Goal: Find contact information: Find contact information

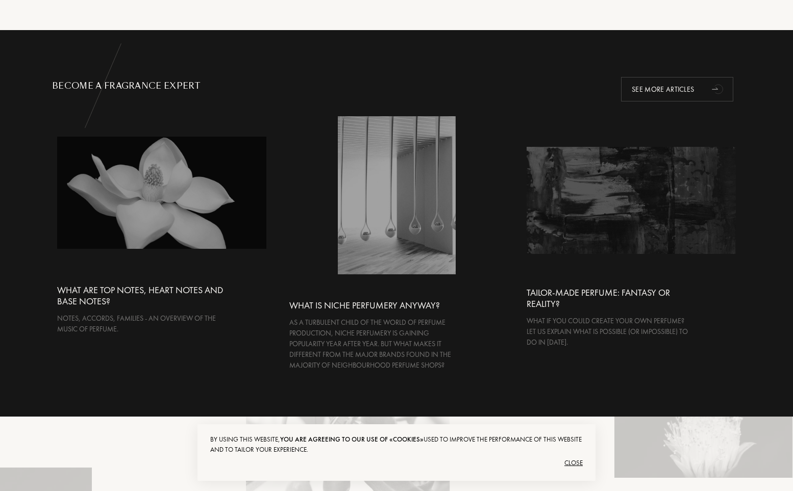
scroll to position [1668, 0]
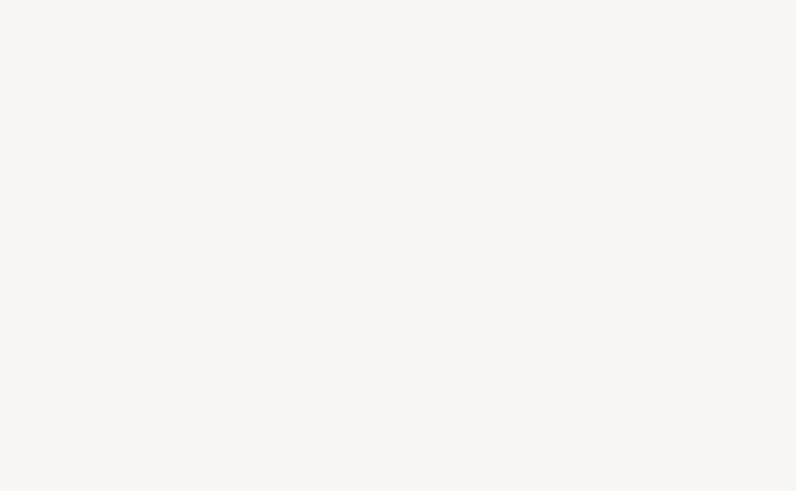
select select "RU"
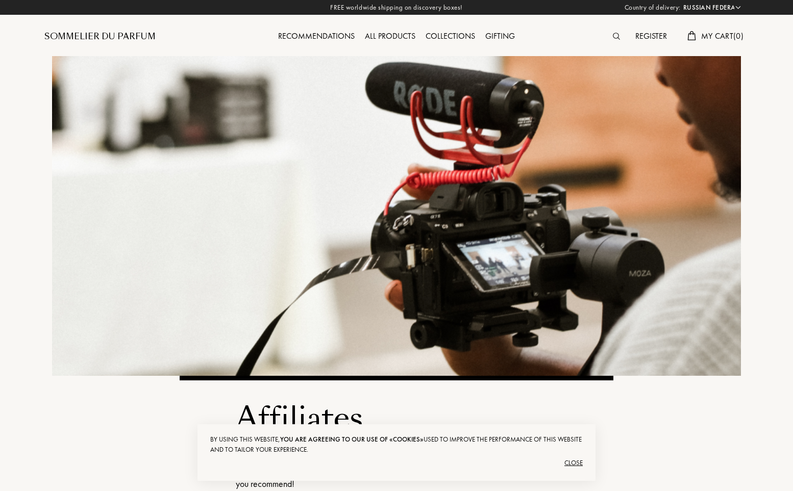
click at [128, 37] on div "Sommelier du Parfum" at bounding box center [99, 37] width 111 height 12
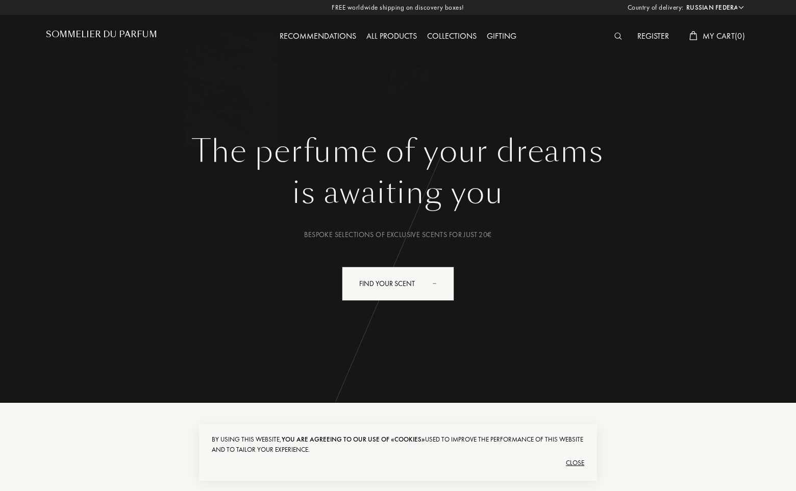
select select "RU"
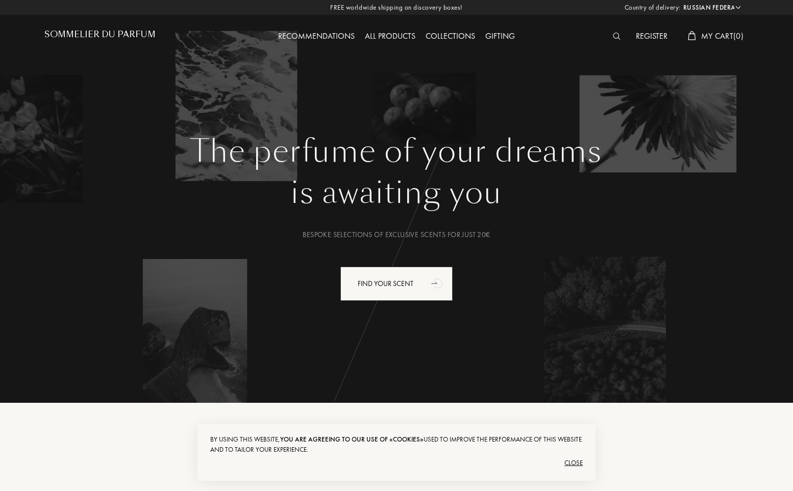
click at [576, 466] on div "Close" at bounding box center [396, 463] width 373 height 16
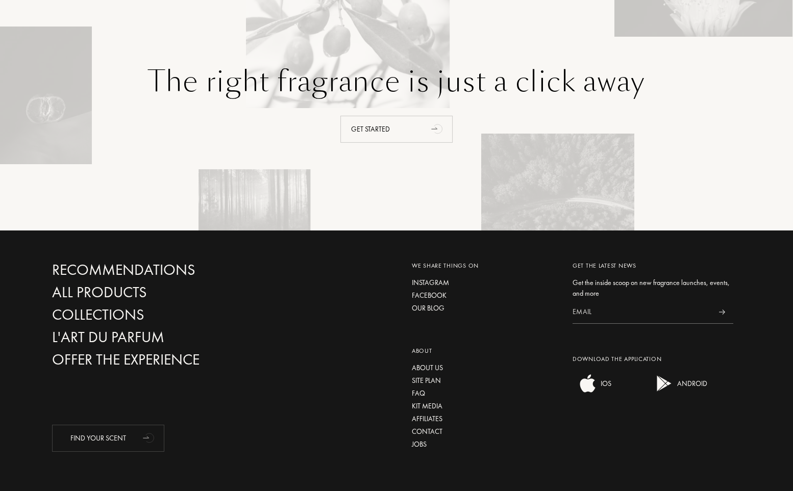
scroll to position [2168, 0]
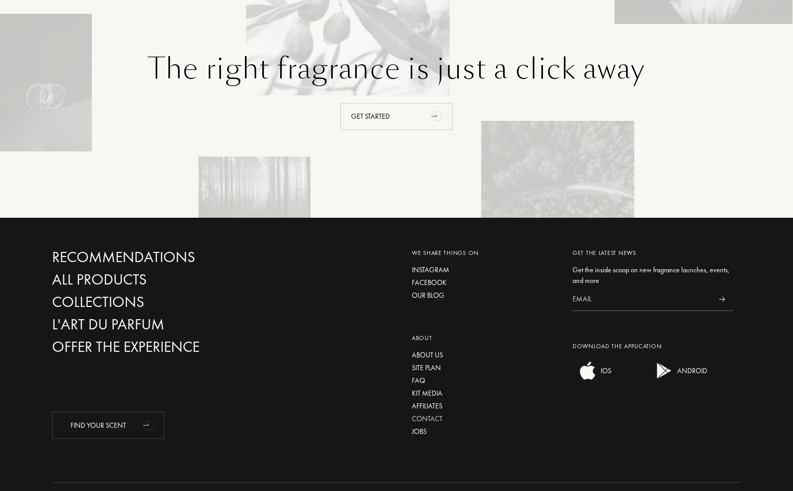
click at [433, 414] on div "Contact" at bounding box center [484, 419] width 145 height 11
click at [541, 303] on div "About About us Site plan FAQ Kit media Affiliates Contact Jobs" at bounding box center [484, 371] width 161 height 136
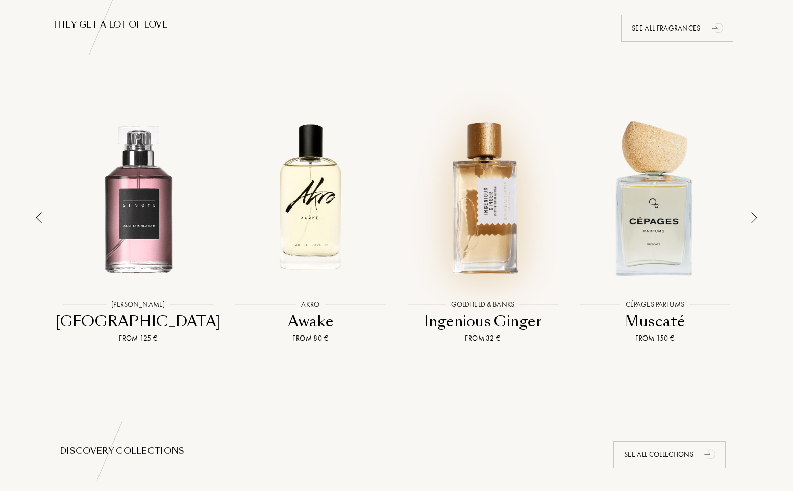
scroll to position [667, 0]
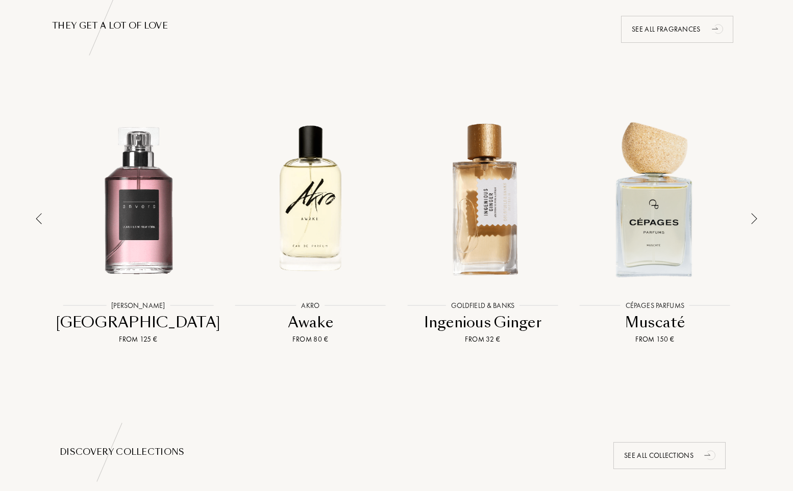
click at [754, 213] on img at bounding box center [754, 218] width 6 height 11
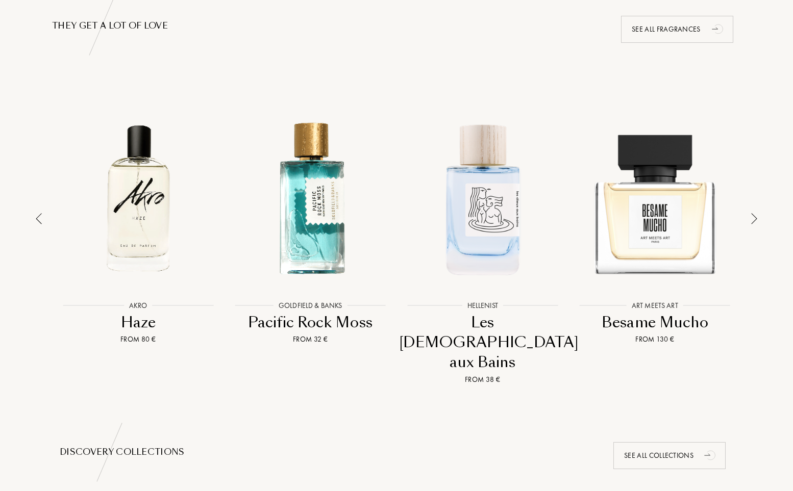
click at [754, 213] on img at bounding box center [754, 218] width 6 height 11
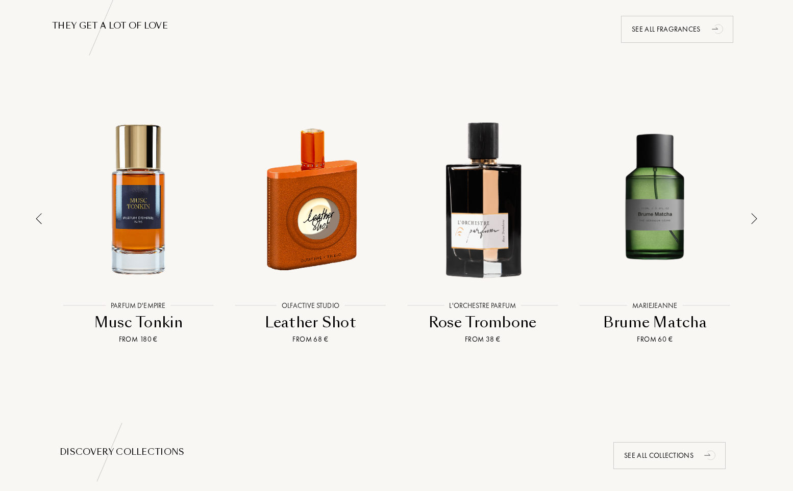
click at [754, 213] on img at bounding box center [754, 218] width 6 height 11
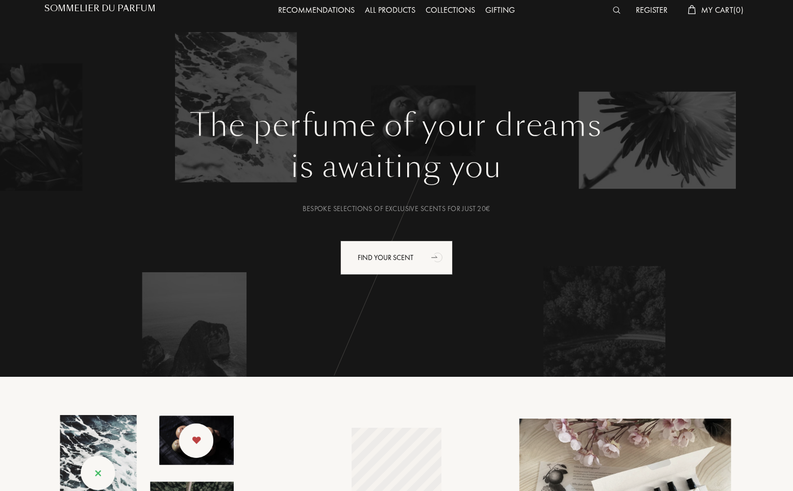
scroll to position [0, 0]
